Goal: Task Accomplishment & Management: Use online tool/utility

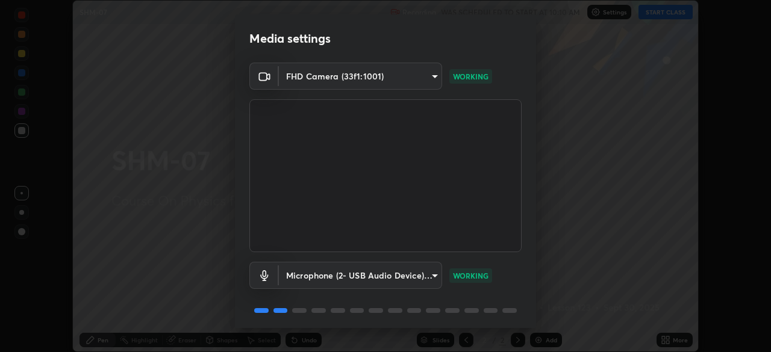
scroll to position [43, 0]
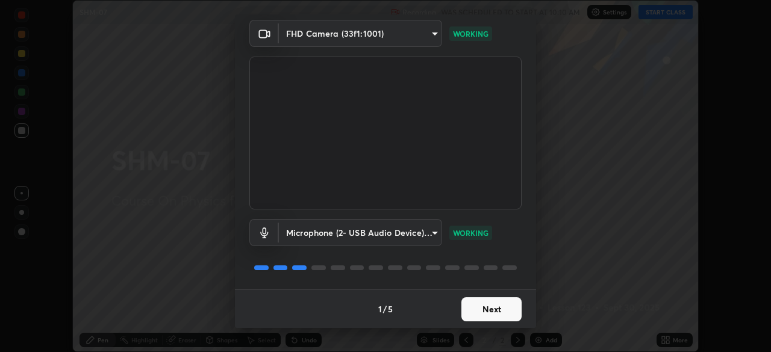
click at [485, 310] on button "Next" at bounding box center [491, 310] width 60 height 24
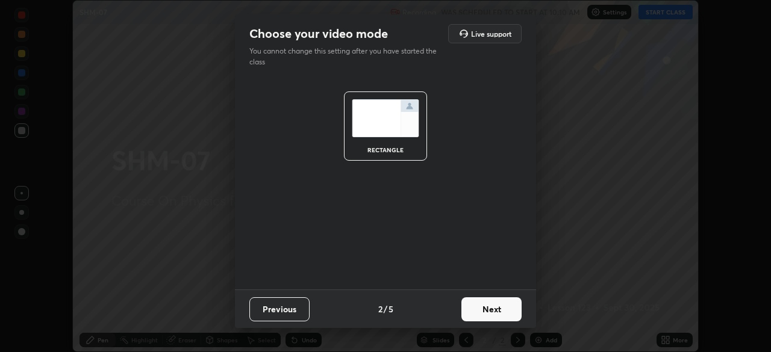
scroll to position [0, 0]
click at [490, 311] on button "Next" at bounding box center [491, 310] width 60 height 24
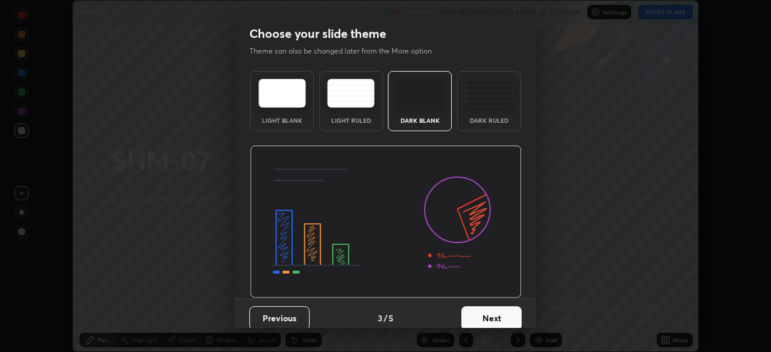
click at [493, 312] on button "Next" at bounding box center [491, 319] width 60 height 24
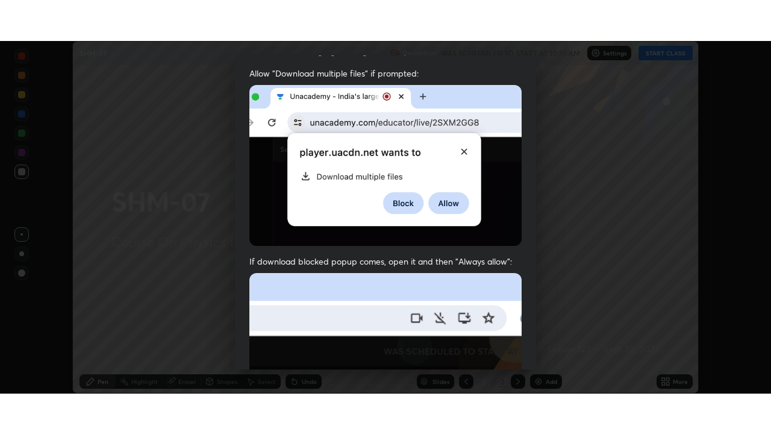
scroll to position [289, 0]
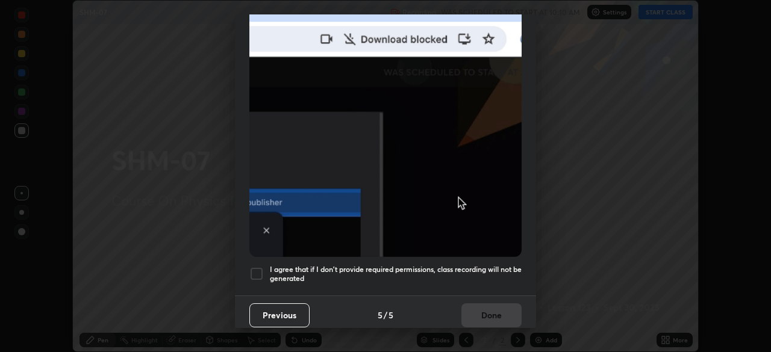
click at [261, 267] on div at bounding box center [256, 274] width 14 height 14
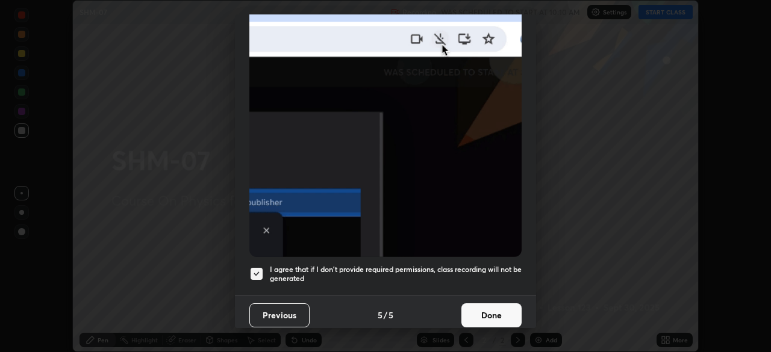
click at [479, 305] on button "Done" at bounding box center [491, 316] width 60 height 24
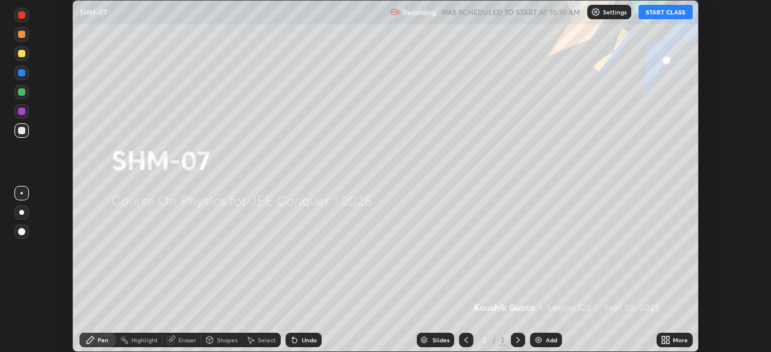
click at [657, 336] on div "More" at bounding box center [675, 340] width 36 height 14
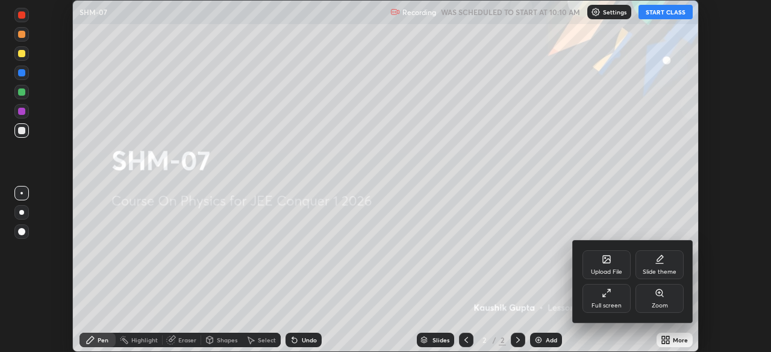
click at [619, 309] on div "Full screen" at bounding box center [606, 306] width 30 height 6
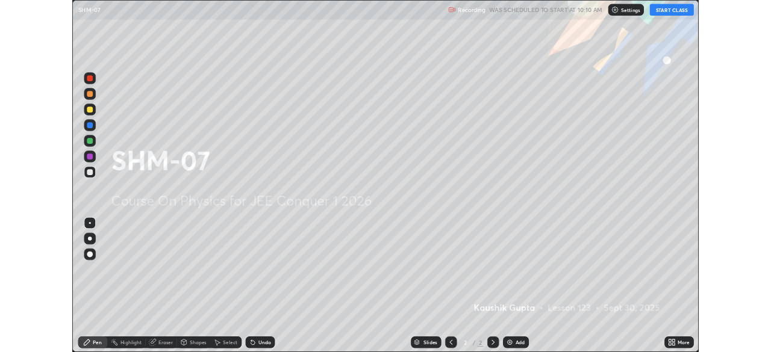
scroll to position [434, 771]
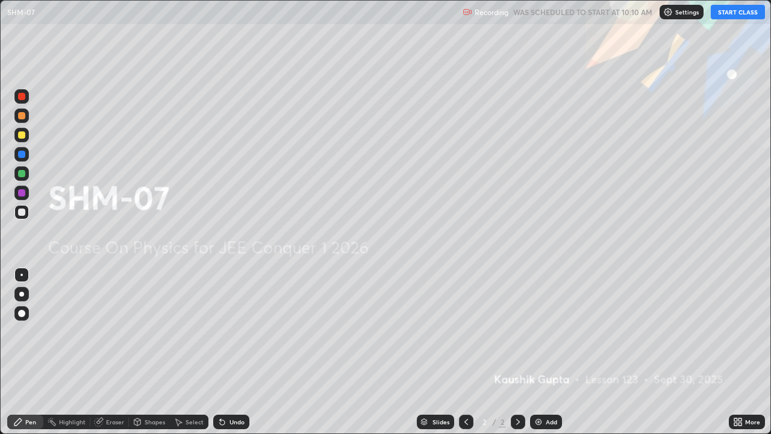
click at [731, 13] on button "START CLASS" at bounding box center [738, 12] width 54 height 14
click at [544, 352] on div "Add" at bounding box center [546, 421] width 32 height 14
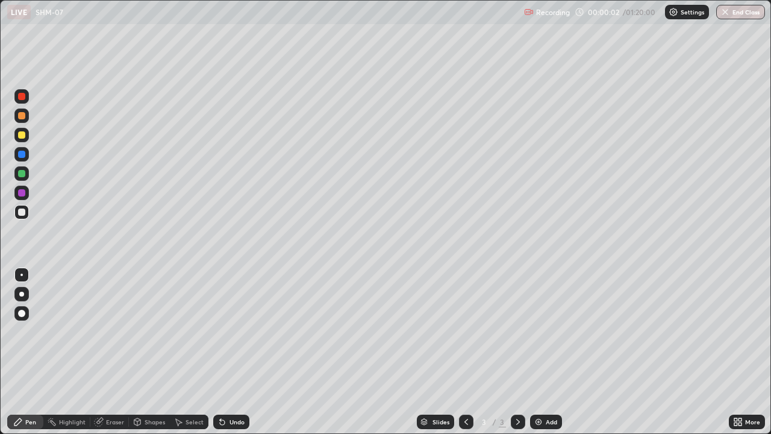
click at [23, 140] on div at bounding box center [21, 135] width 14 height 14
click at [22, 95] on div at bounding box center [21, 96] width 7 height 7
click at [145, 352] on div "Shapes" at bounding box center [155, 422] width 20 height 6
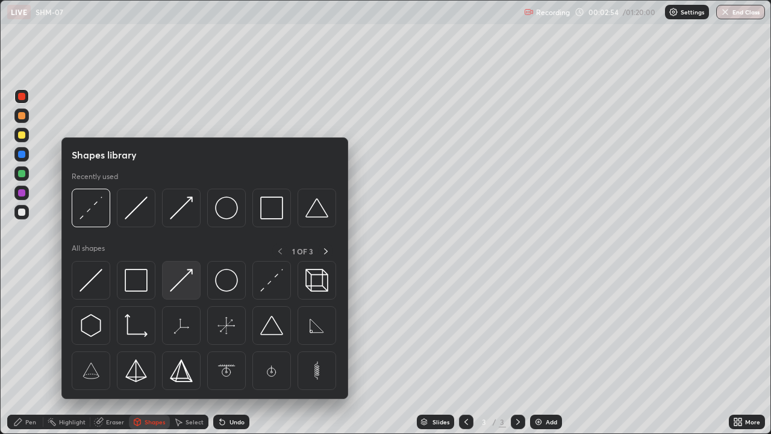
click at [183, 284] on img at bounding box center [181, 280] width 23 height 23
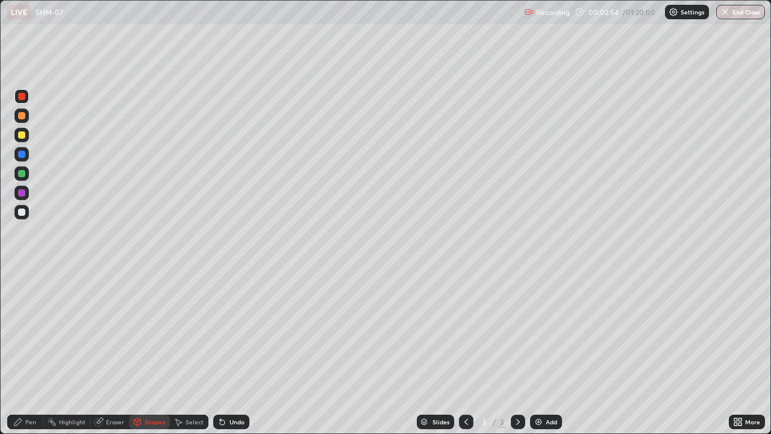
click at [22, 212] on div at bounding box center [21, 211] width 7 height 7
click at [22, 352] on icon at bounding box center [18, 422] width 10 height 10
click at [21, 175] on div at bounding box center [21, 173] width 7 height 7
click at [21, 117] on div at bounding box center [21, 115] width 7 height 7
click at [22, 96] on div at bounding box center [21, 96] width 7 height 7
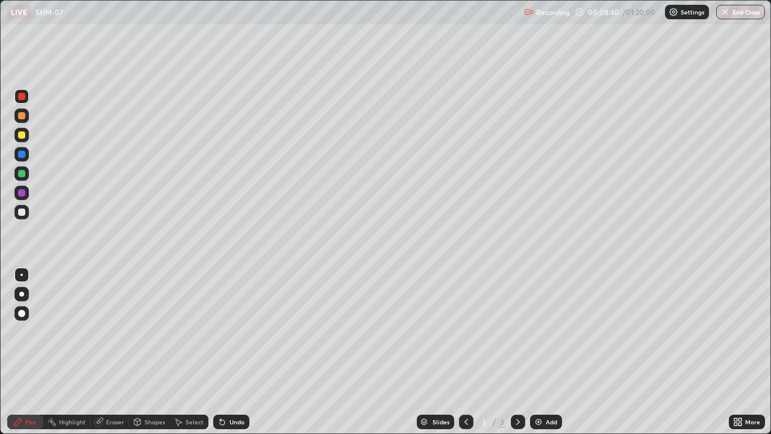
click at [229, 352] on div "Undo" at bounding box center [236, 422] width 15 height 6
click at [21, 116] on div at bounding box center [21, 115] width 7 height 7
click at [220, 352] on icon at bounding box center [222, 422] width 5 height 5
click at [239, 352] on div "Undo" at bounding box center [236, 422] width 15 height 6
click at [235, 352] on div "Undo" at bounding box center [236, 422] width 15 height 6
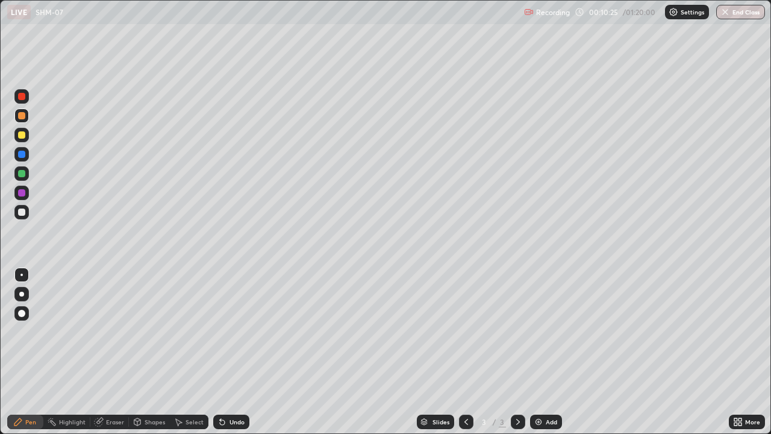
click at [233, 352] on div "Undo" at bounding box center [236, 422] width 15 height 6
click at [232, 352] on div "Undo" at bounding box center [236, 422] width 15 height 6
click at [234, 352] on div "Undo" at bounding box center [236, 422] width 15 height 6
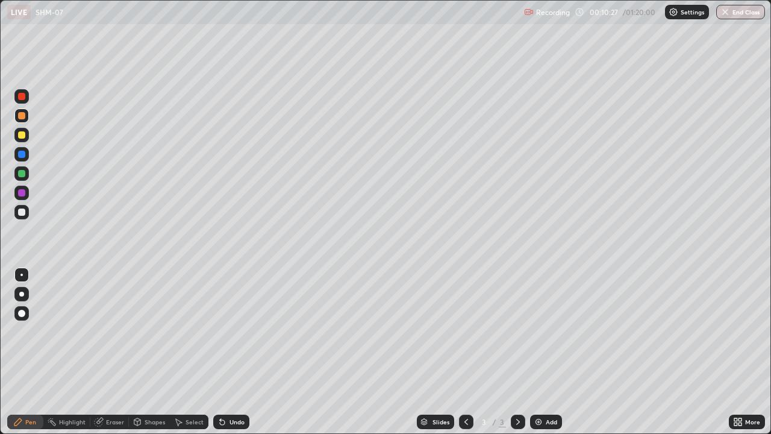
click at [236, 352] on div "Undo" at bounding box center [236, 422] width 15 height 6
click at [229, 352] on div "Undo" at bounding box center [231, 421] width 36 height 14
click at [22, 173] on div at bounding box center [21, 173] width 7 height 7
click at [242, 352] on div "Undo" at bounding box center [231, 421] width 36 height 14
click at [240, 352] on div "Undo" at bounding box center [236, 422] width 15 height 6
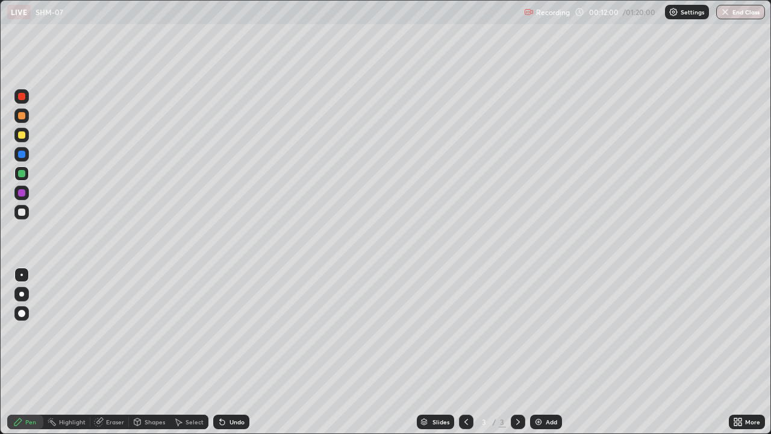
click at [22, 195] on div at bounding box center [21, 192] width 7 height 7
click at [19, 337] on div at bounding box center [21, 337] width 19 height 145
click at [230, 352] on div "Undo" at bounding box center [236, 422] width 15 height 6
click at [227, 352] on div "Undo" at bounding box center [231, 421] width 36 height 14
click at [0, 341] on div "Setting up your live class" at bounding box center [385, 217] width 771 height 434
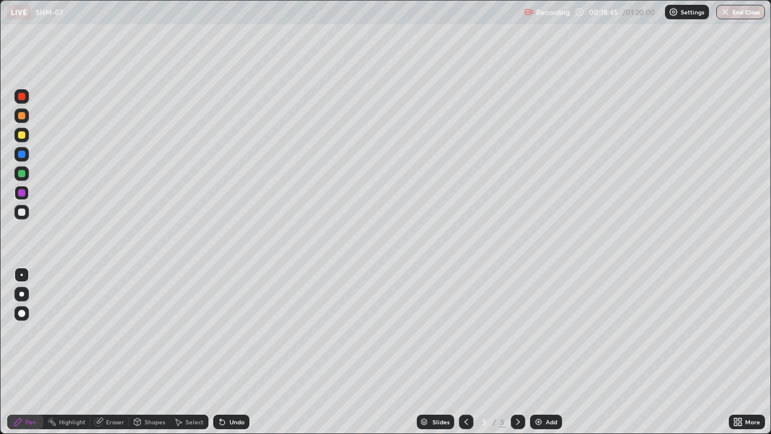
click at [22, 134] on div at bounding box center [21, 134] width 7 height 7
click at [230, 352] on div "Undo" at bounding box center [236, 422] width 15 height 6
click at [226, 352] on div "Undo" at bounding box center [231, 421] width 36 height 14
click at [20, 96] on div at bounding box center [21, 96] width 7 height 7
click at [23, 193] on div at bounding box center [21, 192] width 7 height 7
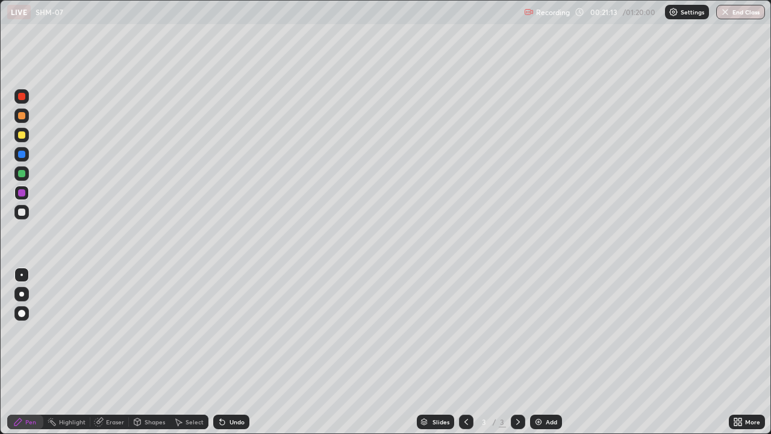
click at [103, 352] on icon at bounding box center [99, 422] width 10 height 10
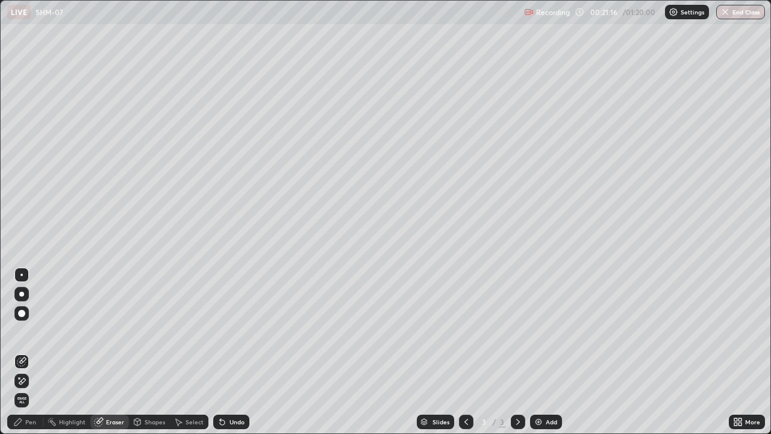
click at [28, 352] on div "Pen" at bounding box center [30, 422] width 11 height 6
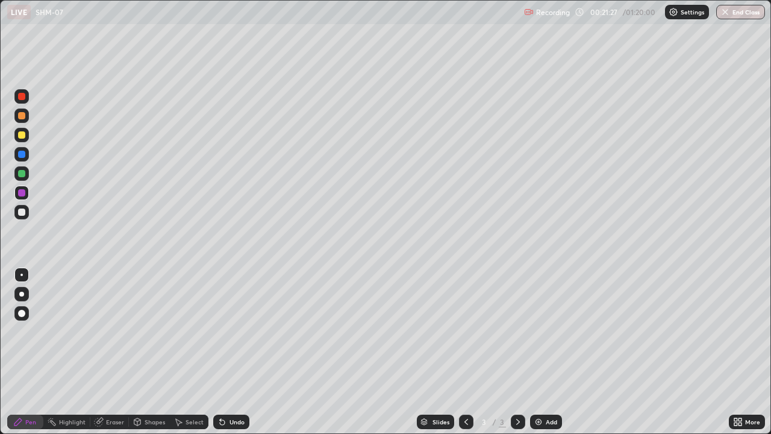
click at [546, 352] on div "Add" at bounding box center [546, 421] width 32 height 14
click at [143, 352] on div "Shapes" at bounding box center [149, 421] width 41 height 14
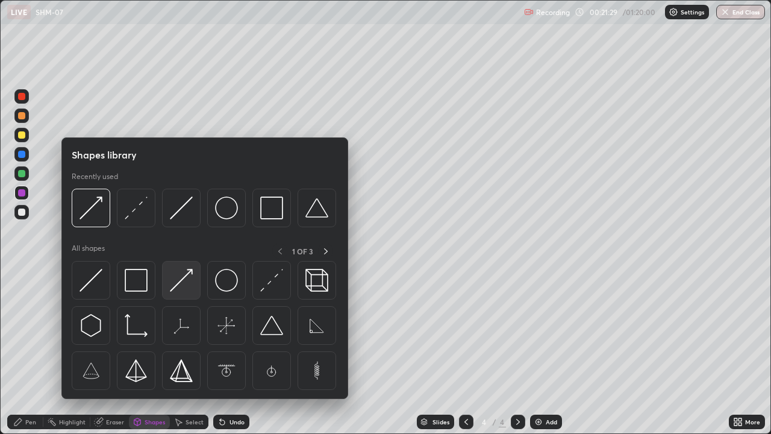
click at [178, 284] on img at bounding box center [181, 280] width 23 height 23
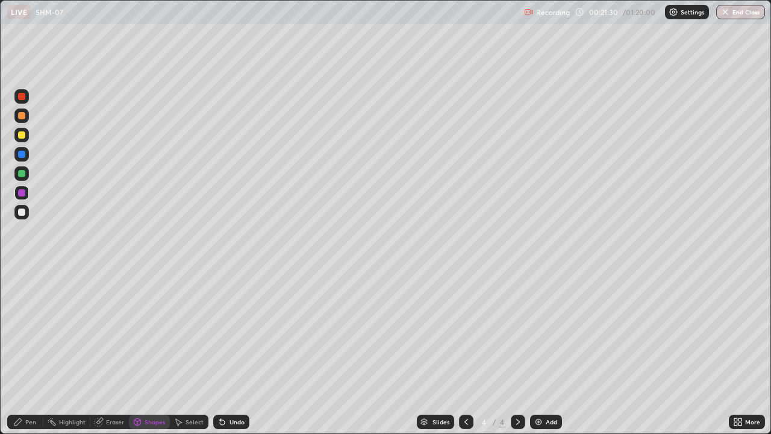
click at [23, 214] on div at bounding box center [21, 211] width 7 height 7
click at [14, 352] on div "Pen" at bounding box center [25, 421] width 36 height 14
click at [22, 173] on div at bounding box center [21, 173] width 7 height 7
click at [23, 134] on div at bounding box center [21, 134] width 7 height 7
click at [22, 191] on div at bounding box center [21, 192] width 7 height 7
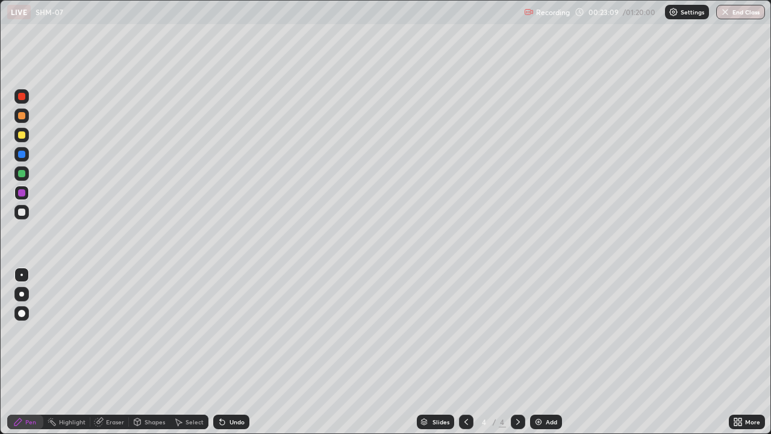
click at [237, 352] on div "Undo" at bounding box center [236, 422] width 15 height 6
click at [236, 352] on div "Undo" at bounding box center [236, 422] width 15 height 6
click at [244, 352] on div "Undo" at bounding box center [231, 421] width 36 height 14
click at [236, 352] on div "Undo" at bounding box center [236, 422] width 15 height 6
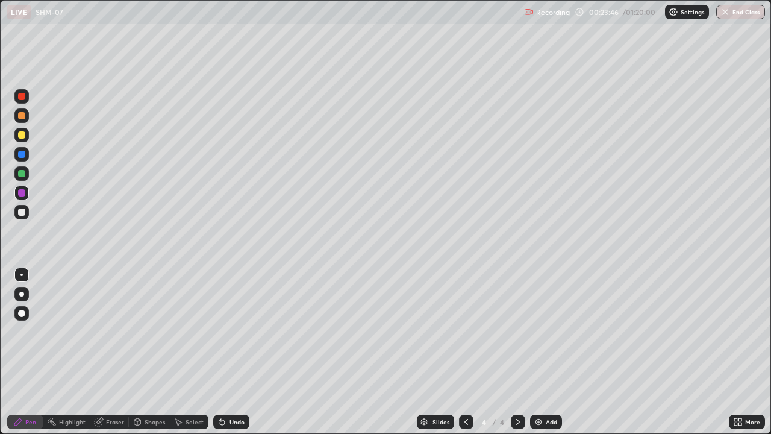
click at [244, 352] on div "Undo" at bounding box center [231, 421] width 36 height 14
click at [21, 102] on div at bounding box center [21, 96] width 14 height 14
click at [465, 352] on icon at bounding box center [466, 422] width 10 height 10
click at [466, 352] on icon at bounding box center [466, 422] width 10 height 10
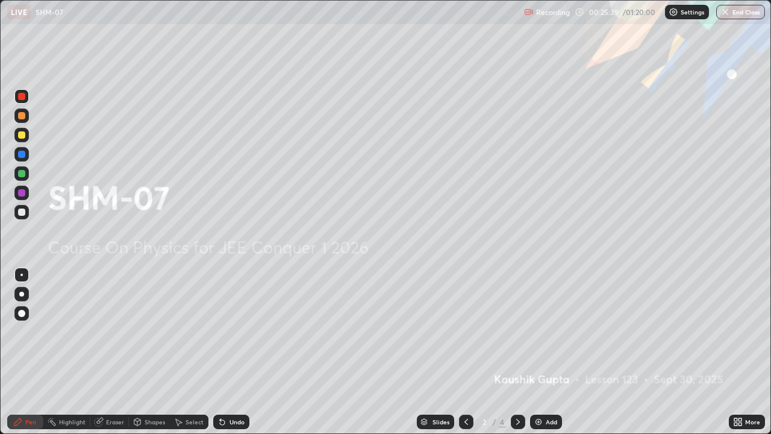
click at [517, 352] on icon at bounding box center [518, 422] width 10 height 10
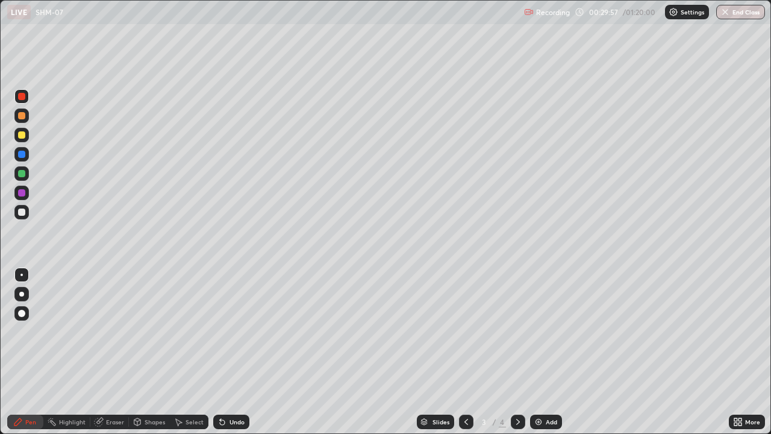
click at [517, 352] on icon at bounding box center [518, 422] width 10 height 10
click at [561, 352] on div "Add" at bounding box center [546, 421] width 32 height 14
click at [156, 352] on div "Shapes" at bounding box center [155, 422] width 20 height 6
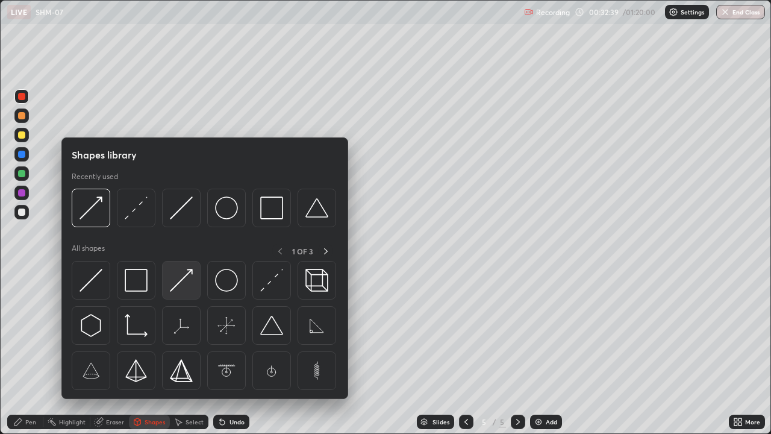
click at [183, 284] on img at bounding box center [181, 280] width 23 height 23
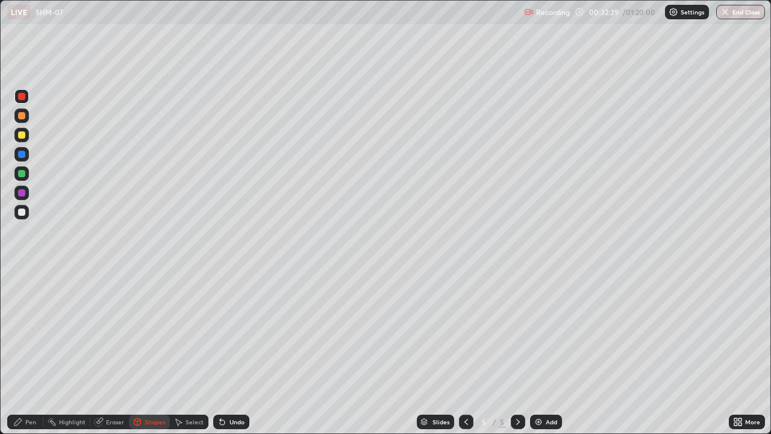
click at [22, 212] on div at bounding box center [21, 211] width 7 height 7
click at [30, 352] on div "Pen" at bounding box center [30, 422] width 11 height 6
click at [22, 136] on div at bounding box center [21, 134] width 7 height 7
click at [22, 95] on div at bounding box center [21, 96] width 7 height 7
click at [230, 352] on div "Undo" at bounding box center [236, 422] width 15 height 6
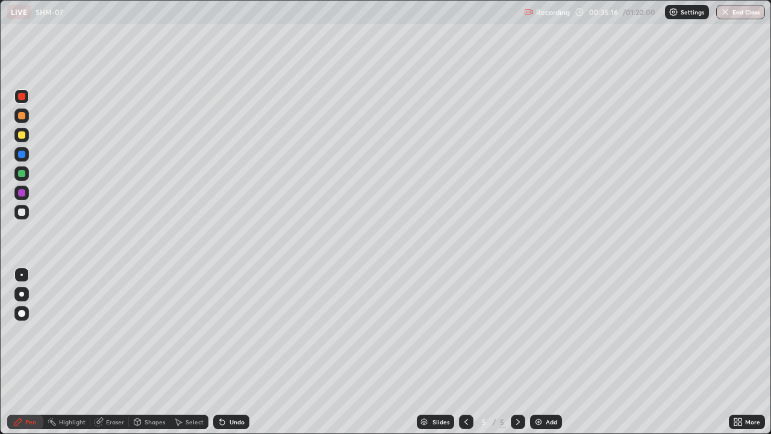
click at [232, 352] on div "Undo" at bounding box center [236, 422] width 15 height 6
click at [22, 173] on div at bounding box center [21, 173] width 7 height 7
click at [230, 352] on div "Undo" at bounding box center [236, 422] width 15 height 6
click at [232, 352] on div "Undo" at bounding box center [236, 422] width 15 height 6
click at [23, 101] on div at bounding box center [21, 96] width 14 height 14
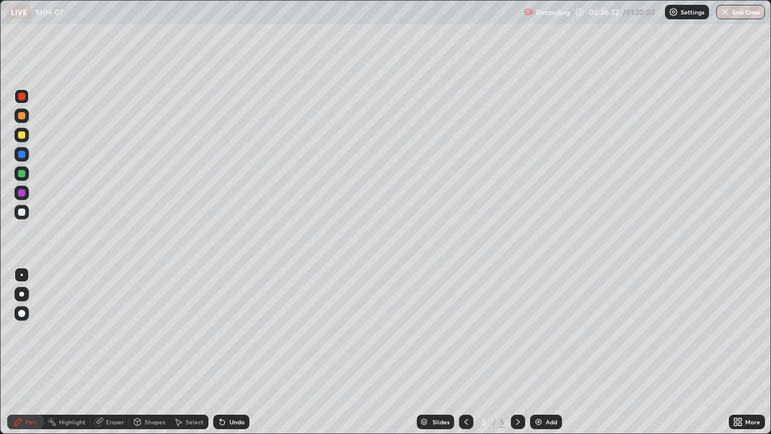
click at [0, 329] on div "Setting up your live class" at bounding box center [385, 217] width 771 height 434
click at [19, 167] on div at bounding box center [21, 173] width 14 height 14
click at [20, 133] on div at bounding box center [21, 134] width 7 height 7
click at [27, 189] on div at bounding box center [21, 193] width 14 height 14
click at [234, 352] on div "Undo" at bounding box center [236, 422] width 15 height 6
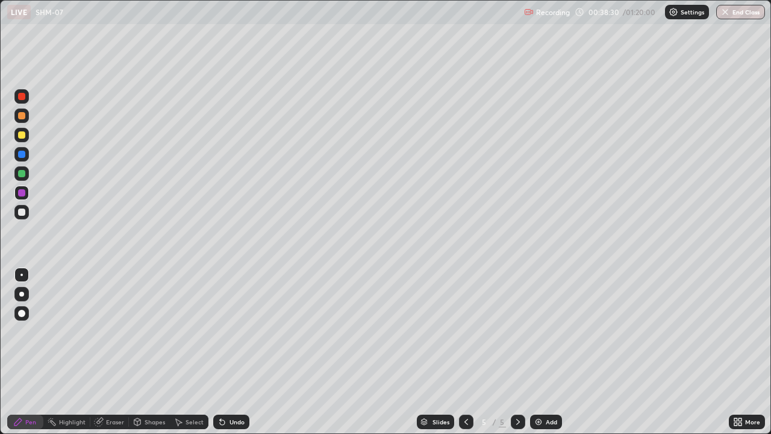
click at [236, 352] on div "Undo" at bounding box center [231, 421] width 36 height 14
click at [22, 134] on div at bounding box center [21, 134] width 7 height 7
click at [234, 352] on div "Undo" at bounding box center [231, 421] width 36 height 14
click at [233, 352] on div "Undo" at bounding box center [231, 421] width 36 height 14
click at [235, 352] on div "Undo" at bounding box center [231, 421] width 36 height 14
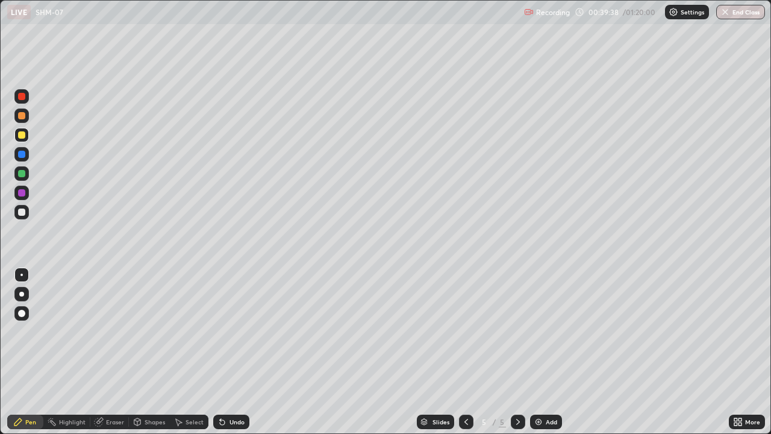
click at [227, 352] on div "Undo" at bounding box center [231, 421] width 36 height 14
click at [232, 352] on div "Undo" at bounding box center [236, 422] width 15 height 6
click at [186, 352] on div "Select" at bounding box center [195, 422] width 18 height 6
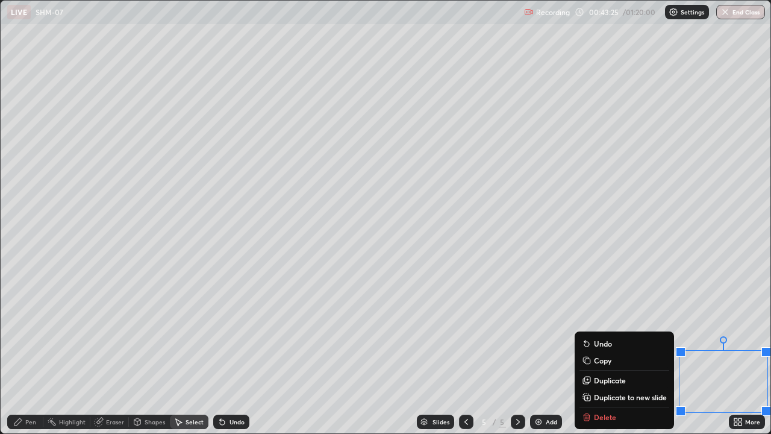
click at [599, 352] on div "Slides 5 / 5 Add" at bounding box center [488, 422] width 479 height 24
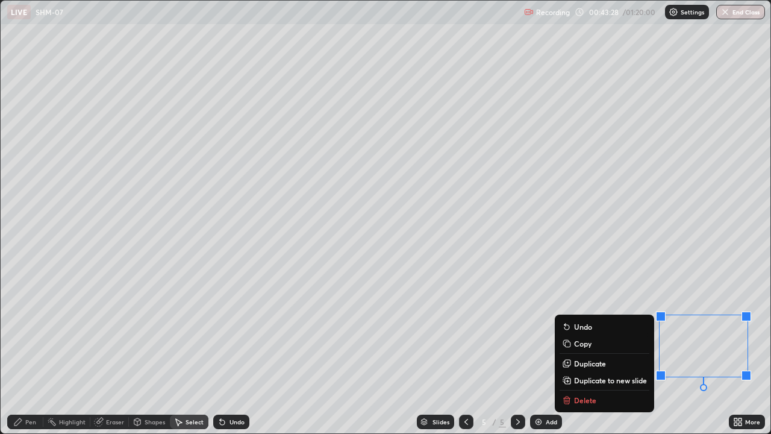
click at [591, 352] on p "Delete" at bounding box center [585, 400] width 22 height 10
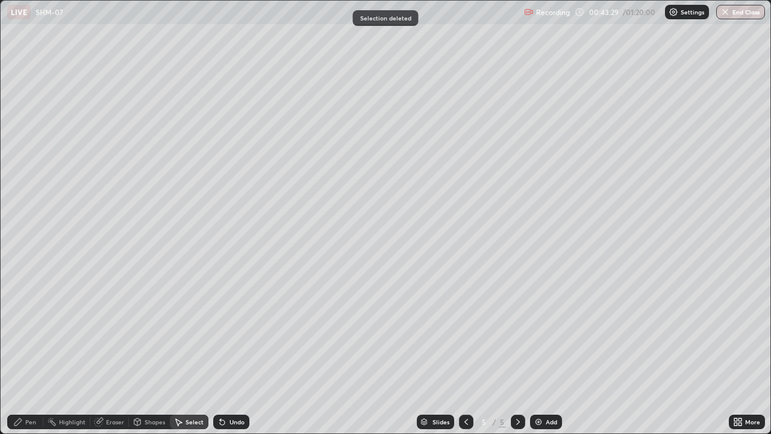
click at [28, 352] on div "Pen" at bounding box center [30, 422] width 11 height 6
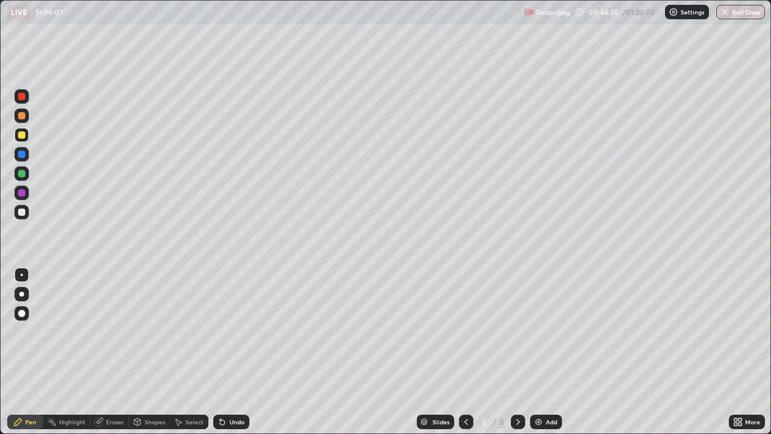
click at [552, 352] on div "Add" at bounding box center [551, 422] width 11 height 6
click at [20, 95] on div at bounding box center [21, 96] width 7 height 7
click at [18, 193] on div at bounding box center [21, 192] width 7 height 7
click at [21, 172] on div at bounding box center [21, 173] width 7 height 7
click at [22, 192] on div at bounding box center [21, 192] width 7 height 7
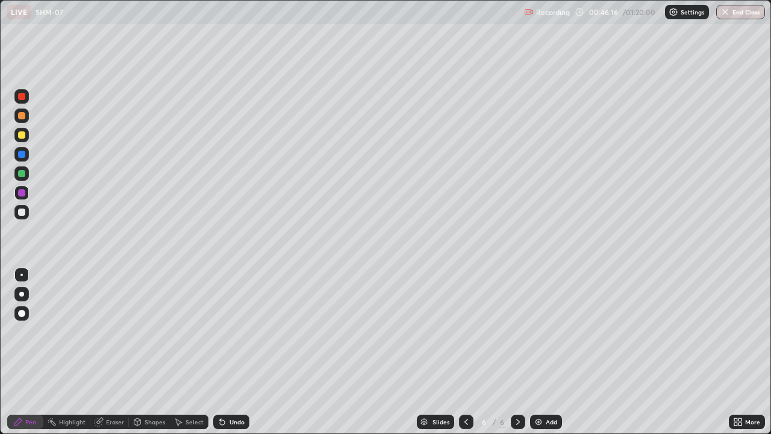
click at [23, 155] on div at bounding box center [21, 154] width 7 height 7
click at [466, 352] on icon at bounding box center [466, 422] width 10 height 10
click at [517, 352] on icon at bounding box center [518, 422] width 10 height 10
click at [22, 96] on div at bounding box center [21, 96] width 7 height 7
click at [28, 308] on div at bounding box center [21, 313] width 14 height 14
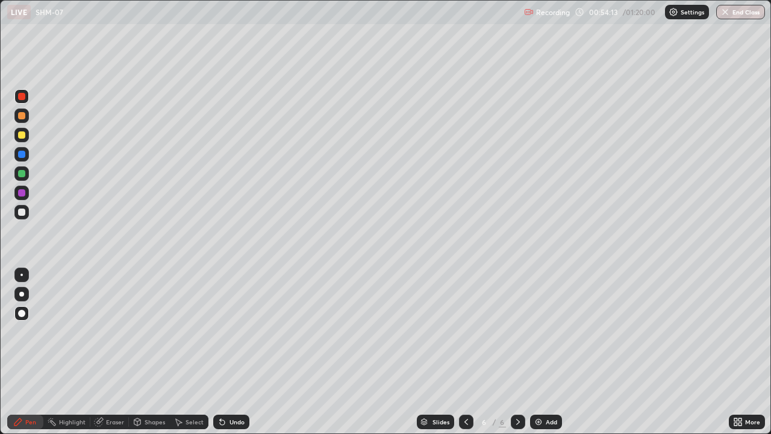
click at [22, 275] on div at bounding box center [21, 274] width 2 height 2
click at [234, 352] on div "Undo" at bounding box center [236, 422] width 15 height 6
click at [189, 352] on div "Select" at bounding box center [195, 422] width 18 height 6
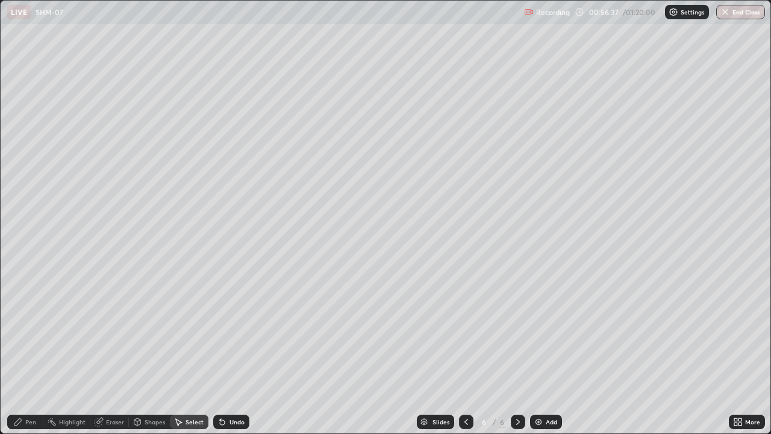
click at [27, 352] on div "Pen" at bounding box center [30, 422] width 11 height 6
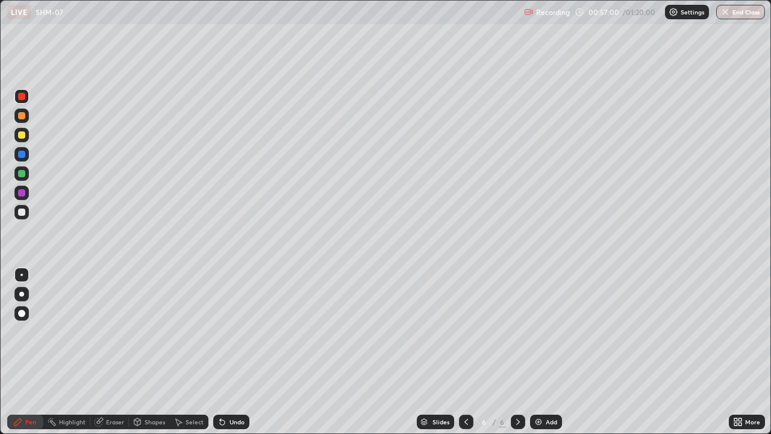
click at [234, 352] on div "Undo" at bounding box center [236, 422] width 15 height 6
click at [243, 352] on div "Undo" at bounding box center [231, 421] width 36 height 14
click at [239, 352] on div "Undo" at bounding box center [236, 422] width 15 height 6
click at [234, 352] on div "Undo" at bounding box center [236, 422] width 15 height 6
click at [238, 352] on div "Undo" at bounding box center [236, 422] width 15 height 6
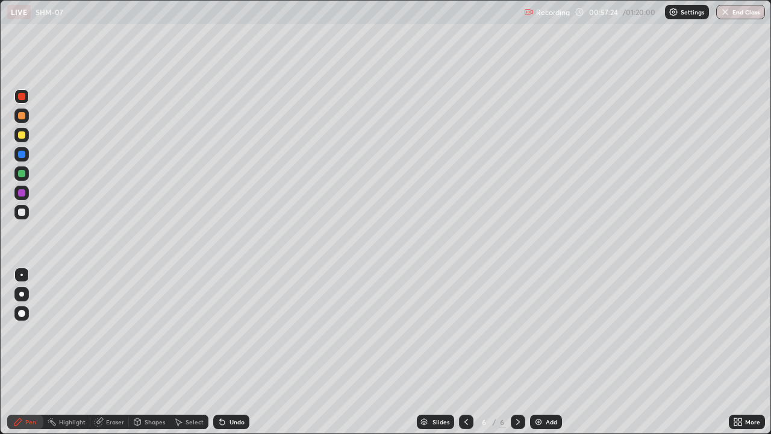
click at [239, 352] on div "Undo" at bounding box center [236, 422] width 15 height 6
click at [238, 352] on div "Undo" at bounding box center [236, 422] width 15 height 6
click at [237, 352] on div "Undo" at bounding box center [236, 422] width 15 height 6
click at [236, 352] on div "Undo" at bounding box center [236, 422] width 15 height 6
click at [235, 352] on div "Undo" at bounding box center [236, 422] width 15 height 6
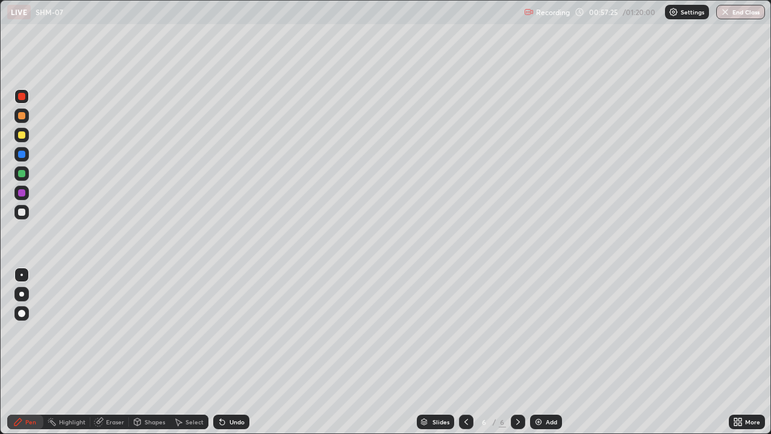
click at [233, 352] on div "Undo" at bounding box center [236, 422] width 15 height 6
click at [231, 352] on div "Undo" at bounding box center [236, 422] width 15 height 6
click at [230, 352] on div "Undo" at bounding box center [236, 422] width 15 height 6
click at [229, 352] on div "Undo" at bounding box center [236, 422] width 15 height 6
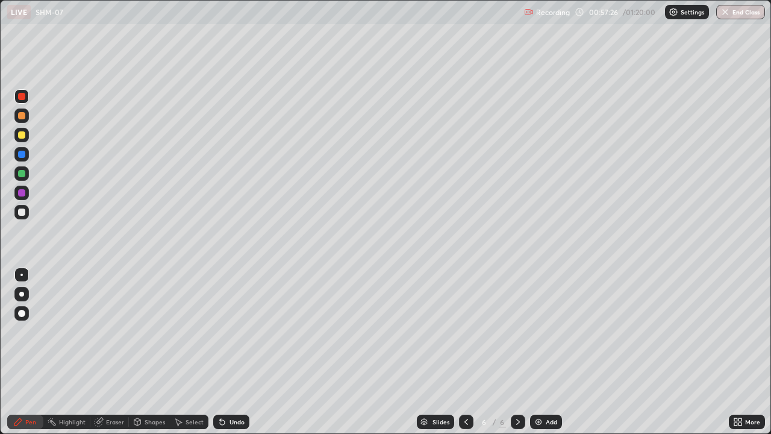
click at [230, 352] on div "Undo" at bounding box center [236, 422] width 15 height 6
click at [230, 352] on div "Undo" at bounding box center [231, 421] width 36 height 14
click at [543, 352] on div "Add" at bounding box center [546, 421] width 32 height 14
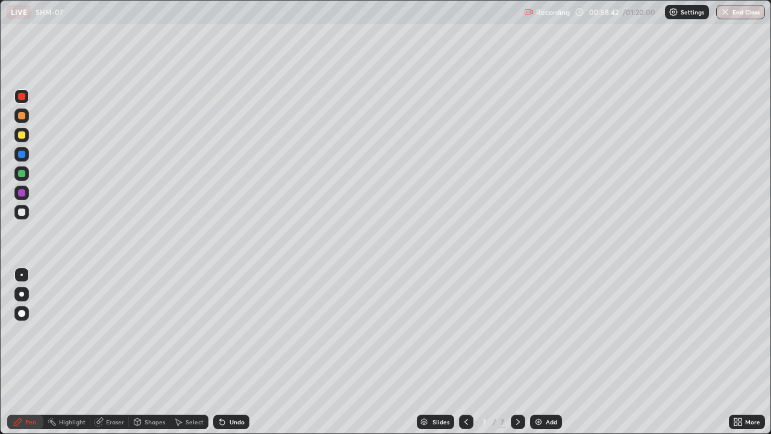
click at [18, 189] on div at bounding box center [21, 193] width 14 height 14
click at [233, 352] on div "Undo" at bounding box center [236, 422] width 15 height 6
click at [231, 352] on div "Undo" at bounding box center [236, 422] width 15 height 6
click at [232, 352] on div "Undo" at bounding box center [236, 422] width 15 height 6
click at [231, 352] on div "Undo" at bounding box center [236, 422] width 15 height 6
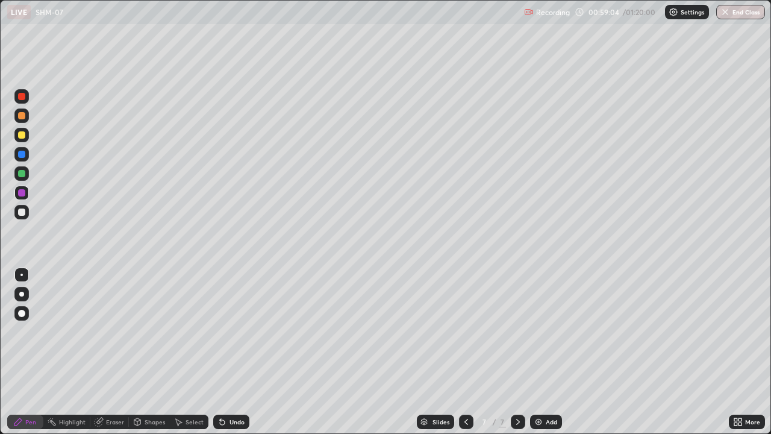
click at [230, 352] on div "Undo" at bounding box center [236, 422] width 15 height 6
click at [235, 352] on div "Undo" at bounding box center [236, 422] width 15 height 6
click at [220, 352] on icon at bounding box center [222, 422] width 5 height 5
click at [234, 352] on div "Undo" at bounding box center [236, 422] width 15 height 6
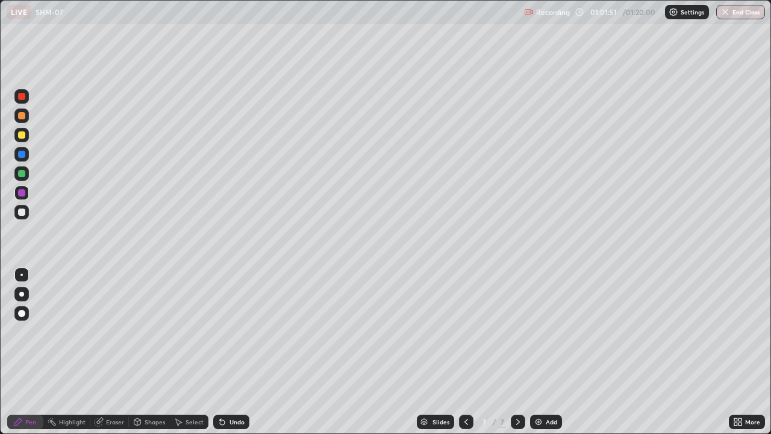
click at [233, 352] on div "Undo" at bounding box center [231, 421] width 36 height 14
click at [234, 352] on div "Undo" at bounding box center [236, 422] width 15 height 6
click at [237, 352] on div "Undo" at bounding box center [236, 422] width 15 height 6
click at [539, 352] on img at bounding box center [539, 422] width 10 height 10
click at [28, 215] on div at bounding box center [21, 212] width 14 height 14
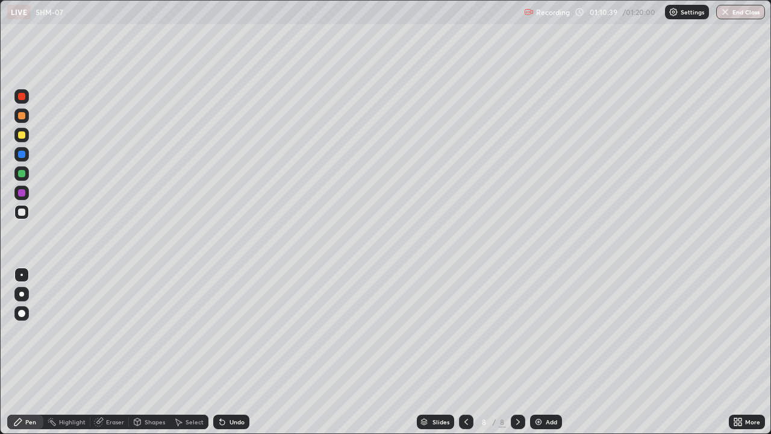
click at [231, 352] on div "Undo" at bounding box center [236, 422] width 15 height 6
click at [233, 352] on div "Undo" at bounding box center [236, 422] width 15 height 6
click at [233, 352] on div "Undo" at bounding box center [231, 421] width 36 height 14
click at [237, 352] on div "Undo" at bounding box center [231, 421] width 36 height 14
click at [145, 352] on div "Shapes" at bounding box center [155, 422] width 20 height 6
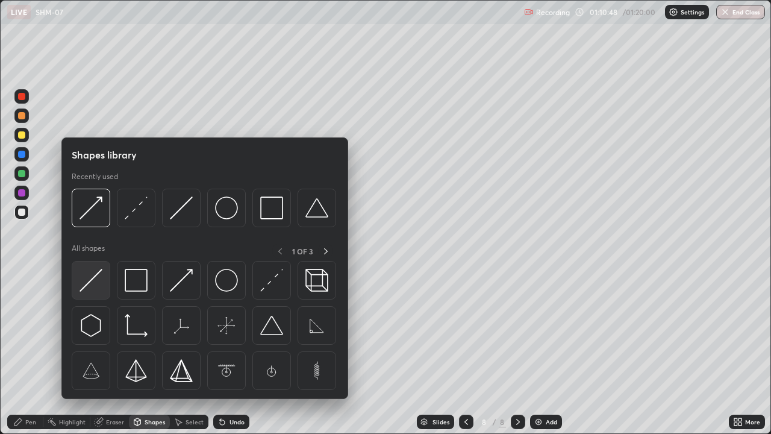
click at [92, 282] on img at bounding box center [91, 280] width 23 height 23
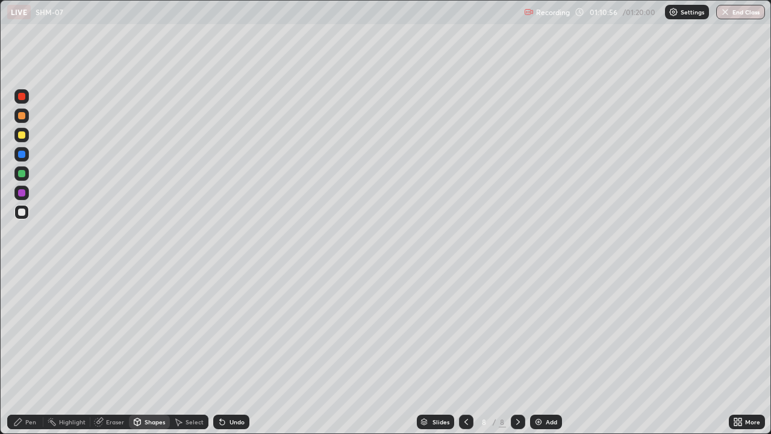
click at [23, 352] on div "Pen" at bounding box center [25, 421] width 36 height 14
click at [235, 352] on div "Undo" at bounding box center [236, 422] width 15 height 6
click at [22, 136] on div at bounding box center [21, 134] width 7 height 7
click at [229, 352] on div "Undo" at bounding box center [236, 422] width 15 height 6
click at [149, 352] on div "Shapes" at bounding box center [155, 422] width 20 height 6
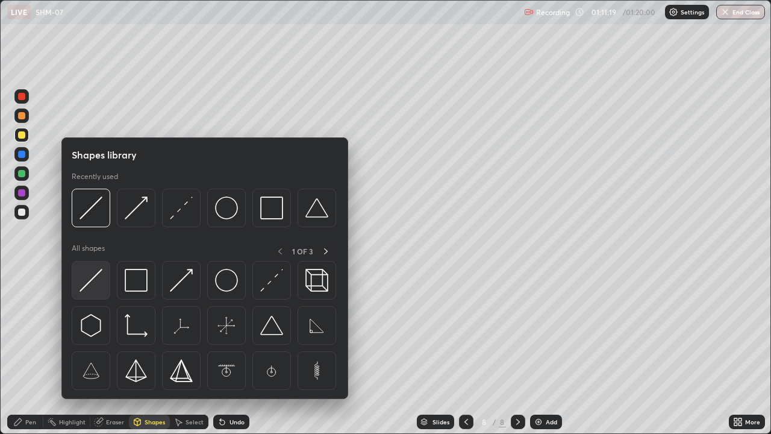
click at [92, 279] on img at bounding box center [91, 280] width 23 height 23
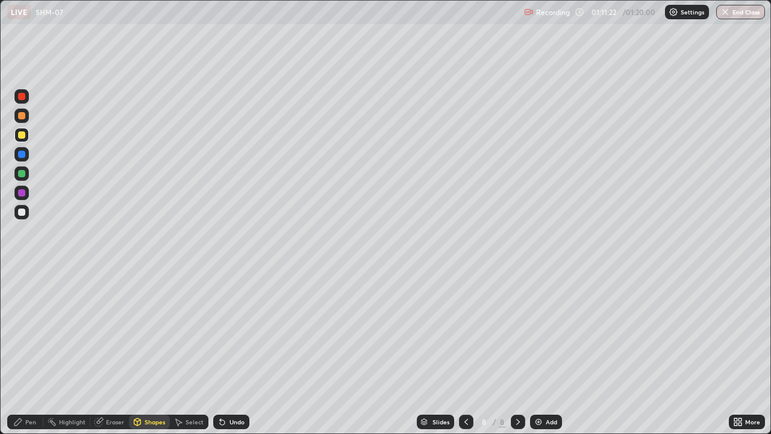
click at [232, 352] on div "Undo" at bounding box center [236, 422] width 15 height 6
click at [25, 213] on div at bounding box center [21, 211] width 7 height 7
click at [31, 352] on div "Pen" at bounding box center [30, 422] width 11 height 6
click at [20, 136] on div at bounding box center [21, 134] width 7 height 7
click at [105, 352] on div "Eraser" at bounding box center [109, 421] width 39 height 14
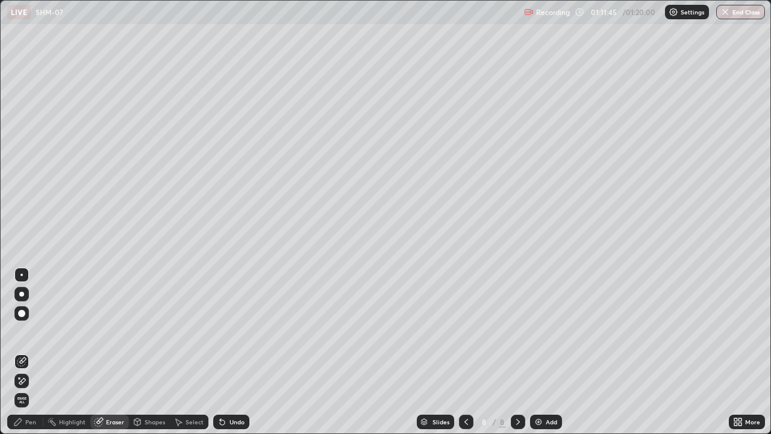
click at [27, 352] on div "Pen" at bounding box center [30, 422] width 11 height 6
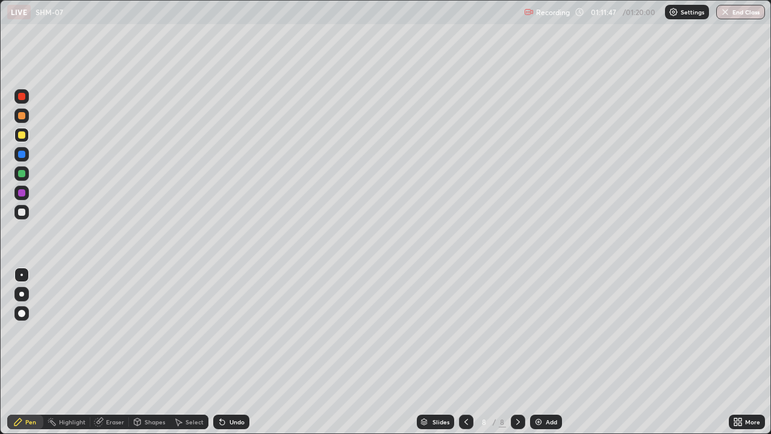
click at [20, 195] on div at bounding box center [21, 192] width 7 height 7
click at [227, 352] on div "Undo" at bounding box center [231, 421] width 36 height 14
click at [225, 352] on div "Undo" at bounding box center [231, 421] width 36 height 14
click at [223, 352] on div "Undo" at bounding box center [231, 421] width 36 height 14
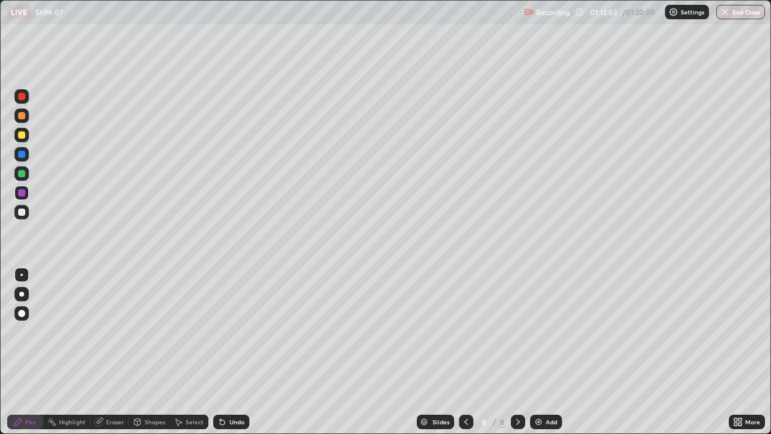
click at [225, 352] on div "Undo" at bounding box center [231, 421] width 36 height 14
click at [220, 352] on icon at bounding box center [222, 422] width 5 height 5
click at [225, 352] on icon at bounding box center [222, 422] width 10 height 10
click at [229, 352] on div "Undo" at bounding box center [236, 422] width 15 height 6
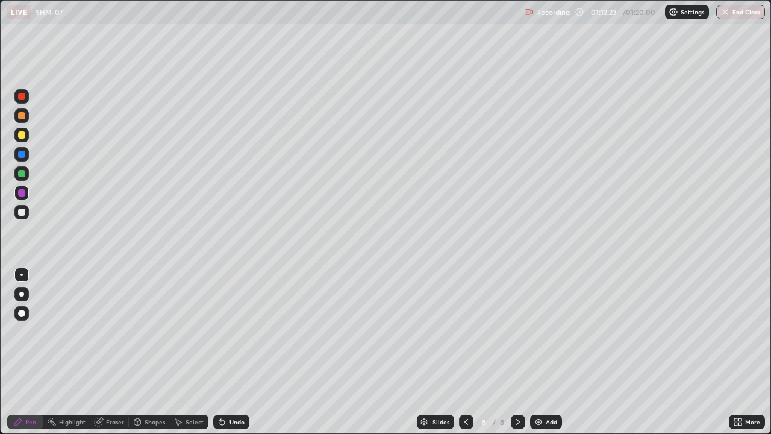
click at [104, 352] on div "Eraser" at bounding box center [109, 421] width 39 height 14
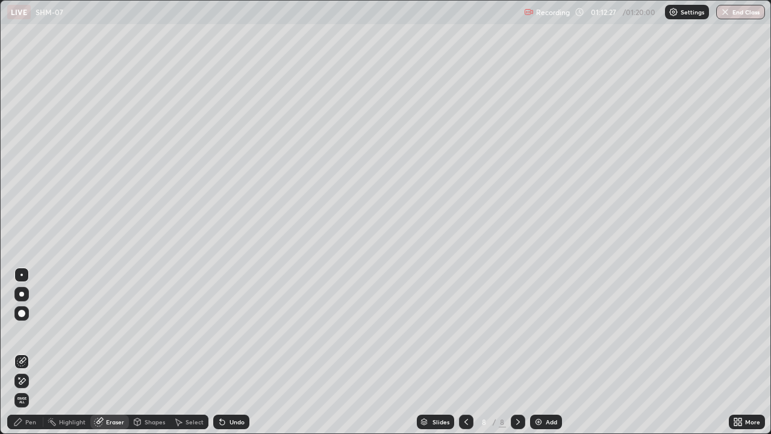
click at [20, 352] on div "Pen" at bounding box center [25, 421] width 36 height 14
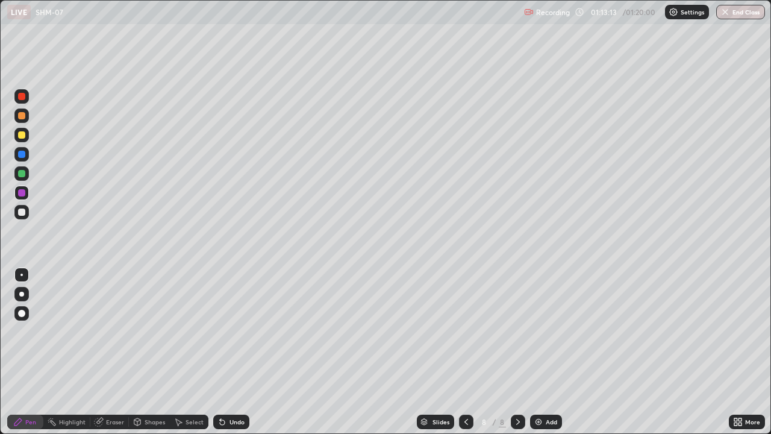
click at [22, 172] on div at bounding box center [21, 173] width 7 height 7
click at [23, 97] on div at bounding box center [21, 96] width 7 height 7
click at [21, 155] on div at bounding box center [21, 154] width 7 height 7
click at [18, 176] on div at bounding box center [21, 173] width 14 height 14
click at [24, 213] on div at bounding box center [21, 211] width 7 height 7
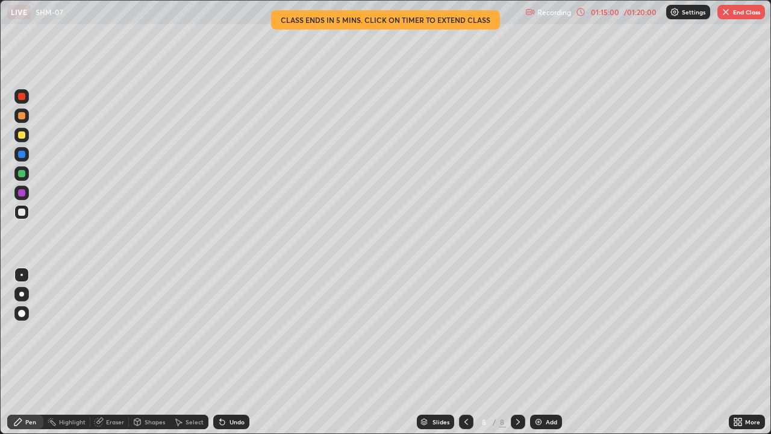
click at [23, 194] on div at bounding box center [21, 192] width 7 height 7
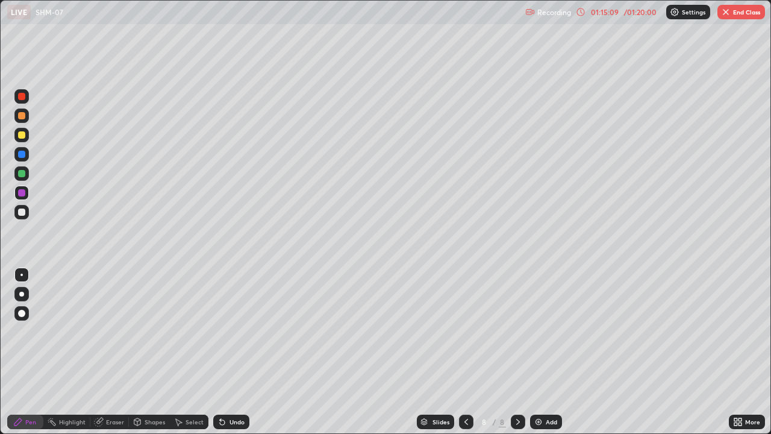
click at [22, 175] on div at bounding box center [21, 173] width 7 height 7
click at [229, 352] on div "Undo" at bounding box center [236, 422] width 15 height 6
click at [232, 352] on div "Undo" at bounding box center [236, 422] width 15 height 6
click at [242, 352] on div "Undo" at bounding box center [231, 421] width 36 height 14
click at [243, 352] on div "Undo" at bounding box center [231, 421] width 36 height 14
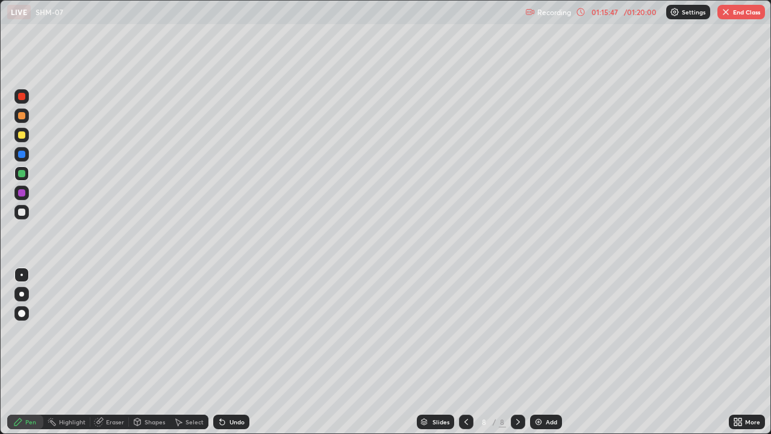
click at [241, 352] on div "Undo" at bounding box center [236, 422] width 15 height 6
click at [240, 352] on div "Undo" at bounding box center [236, 422] width 15 height 6
click at [186, 352] on div "Select" at bounding box center [189, 421] width 39 height 14
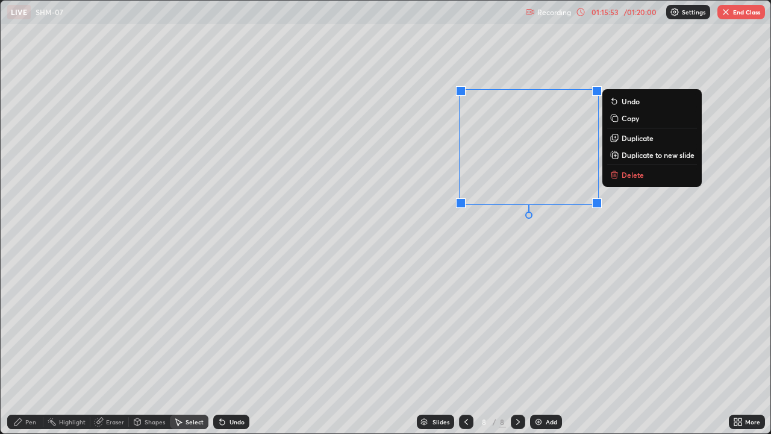
click at [631, 176] on p "Delete" at bounding box center [633, 175] width 22 height 10
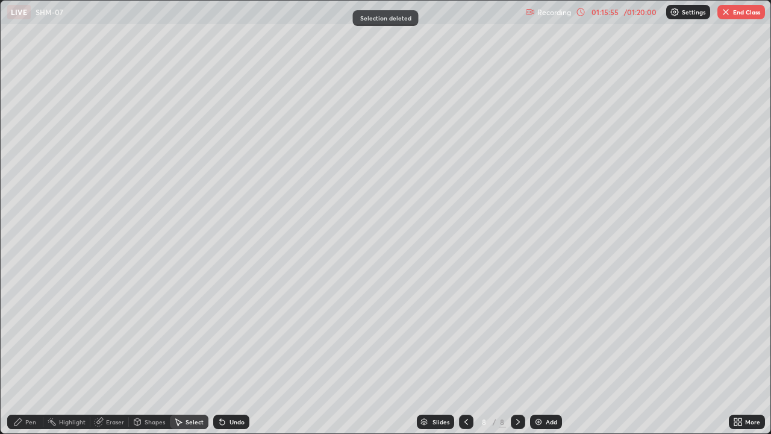
click at [31, 352] on div "Pen" at bounding box center [30, 422] width 11 height 6
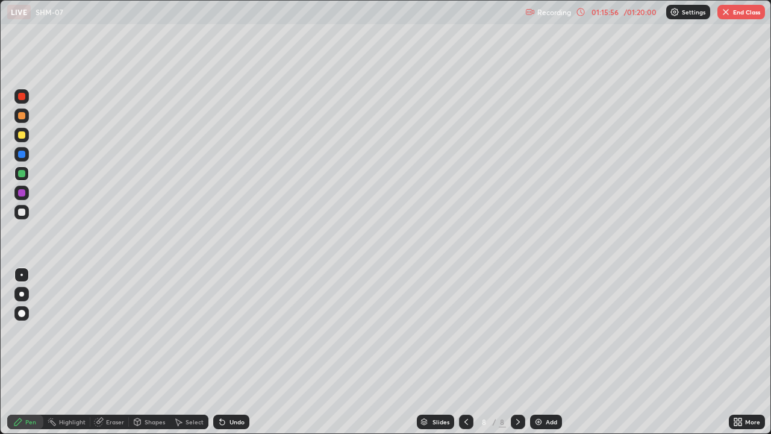
click at [22, 190] on div at bounding box center [21, 192] width 7 height 7
click at [107, 352] on div "Eraser" at bounding box center [115, 422] width 18 height 6
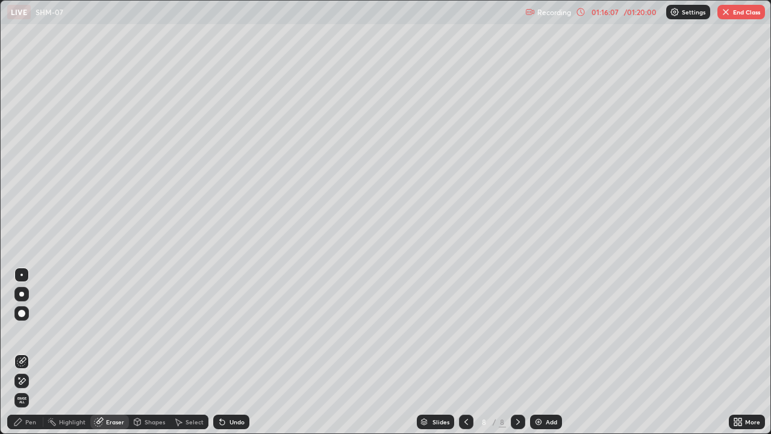
click at [27, 352] on div "Pen" at bounding box center [30, 422] width 11 height 6
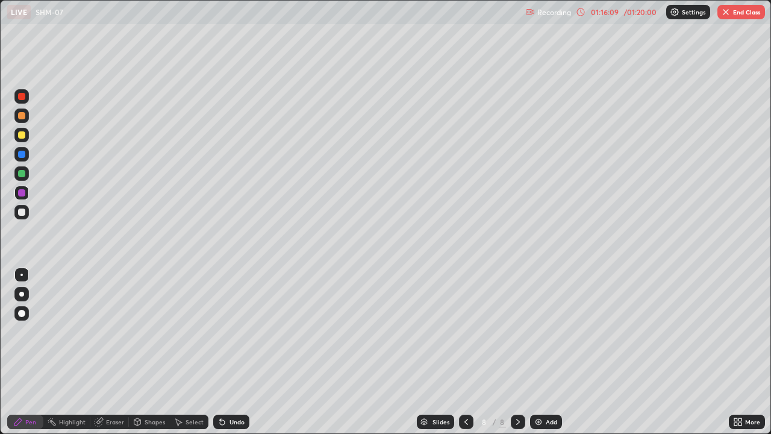
click at [25, 98] on div at bounding box center [21, 96] width 7 height 7
click at [21, 173] on div at bounding box center [21, 173] width 7 height 7
click at [23, 137] on div at bounding box center [21, 134] width 7 height 7
click at [234, 352] on div "Undo" at bounding box center [231, 421] width 36 height 14
click at [231, 352] on div "Undo" at bounding box center [231, 421] width 36 height 14
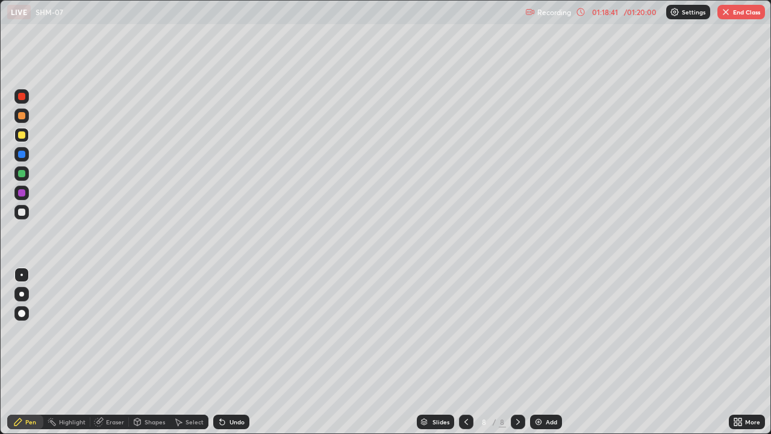
click at [229, 352] on div "Undo" at bounding box center [231, 421] width 36 height 14
click at [231, 352] on div "Undo" at bounding box center [231, 421] width 36 height 14
click at [232, 352] on div "Undo" at bounding box center [231, 421] width 36 height 14
click at [229, 352] on div "Undo" at bounding box center [231, 421] width 36 height 14
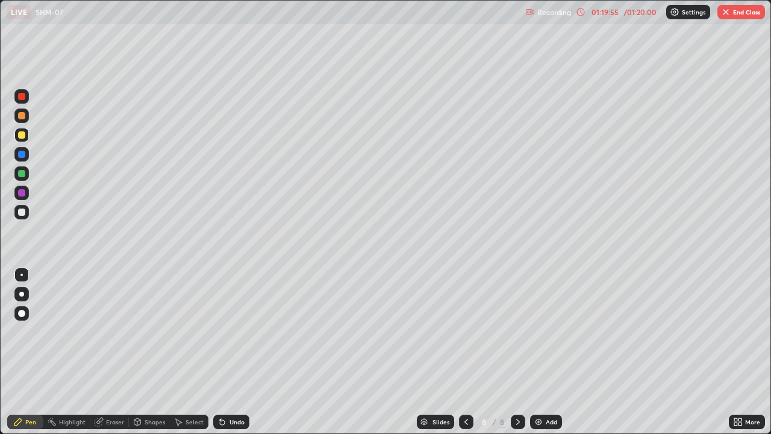
click at [102, 352] on icon at bounding box center [99, 422] width 10 height 10
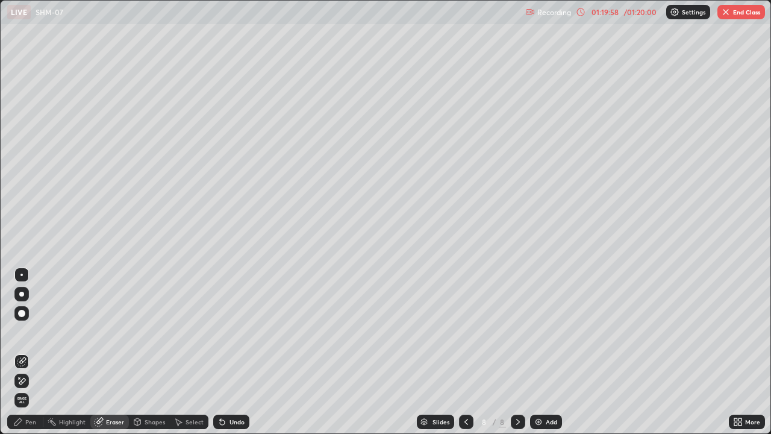
click at [19, 352] on div "Pen" at bounding box center [25, 421] width 36 height 14
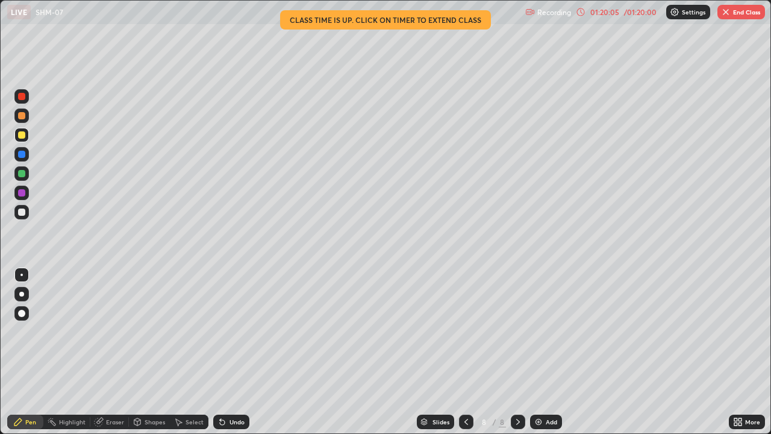
click at [106, 352] on div "Eraser" at bounding box center [115, 422] width 18 height 6
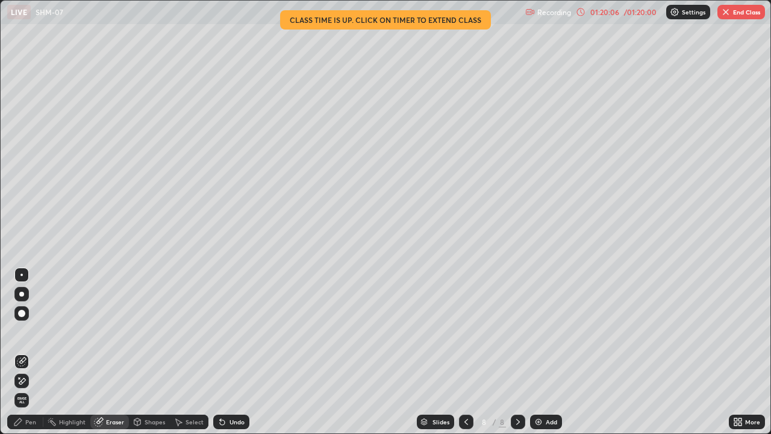
click at [29, 352] on div "Pen" at bounding box center [30, 422] width 11 height 6
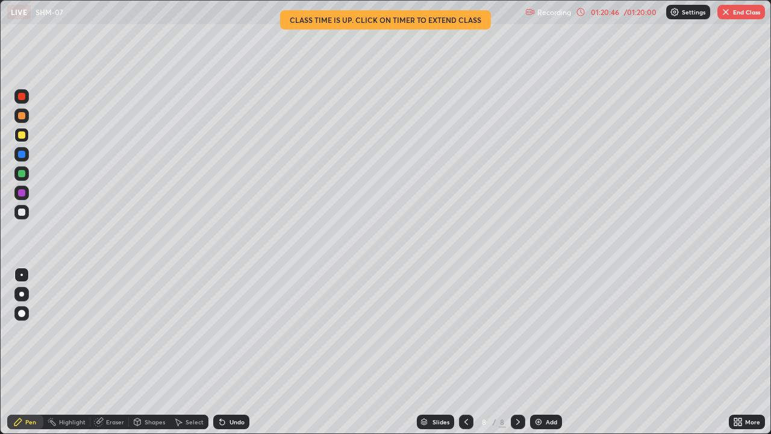
click at [226, 352] on div "Undo" at bounding box center [231, 421] width 36 height 14
click at [725, 16] on img "button" at bounding box center [726, 12] width 10 height 10
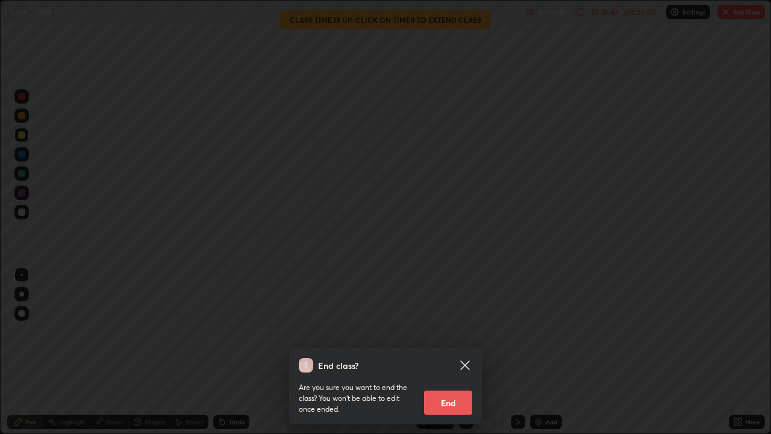
click at [452, 352] on button "End" at bounding box center [448, 402] width 48 height 24
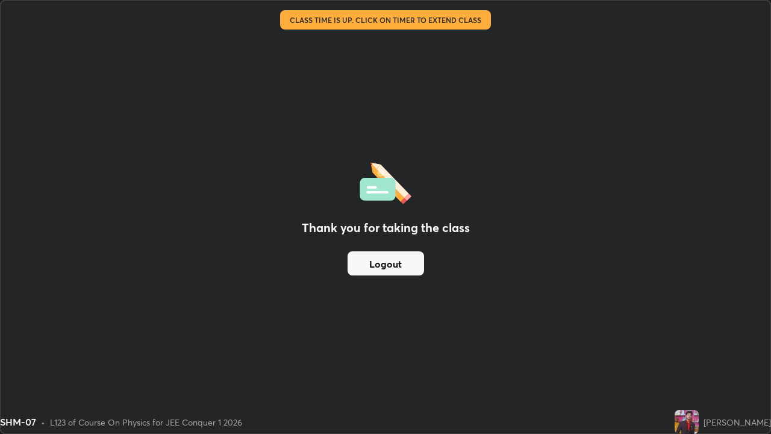
click at [382, 263] on button "Logout" at bounding box center [386, 263] width 76 height 24
click at [412, 266] on button "Logout" at bounding box center [386, 263] width 76 height 24
click at [377, 257] on button "Logout" at bounding box center [386, 263] width 76 height 24
click at [385, 265] on button "Logout" at bounding box center [386, 263] width 76 height 24
click at [388, 263] on button "Logout" at bounding box center [386, 263] width 76 height 24
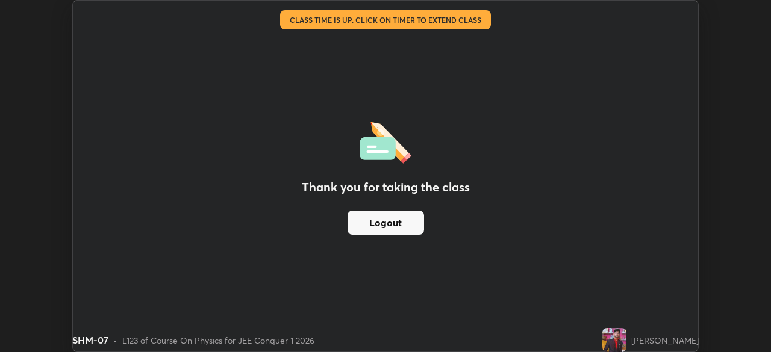
scroll to position [59878, 59459]
